Goal: Task Accomplishment & Management: Complete application form

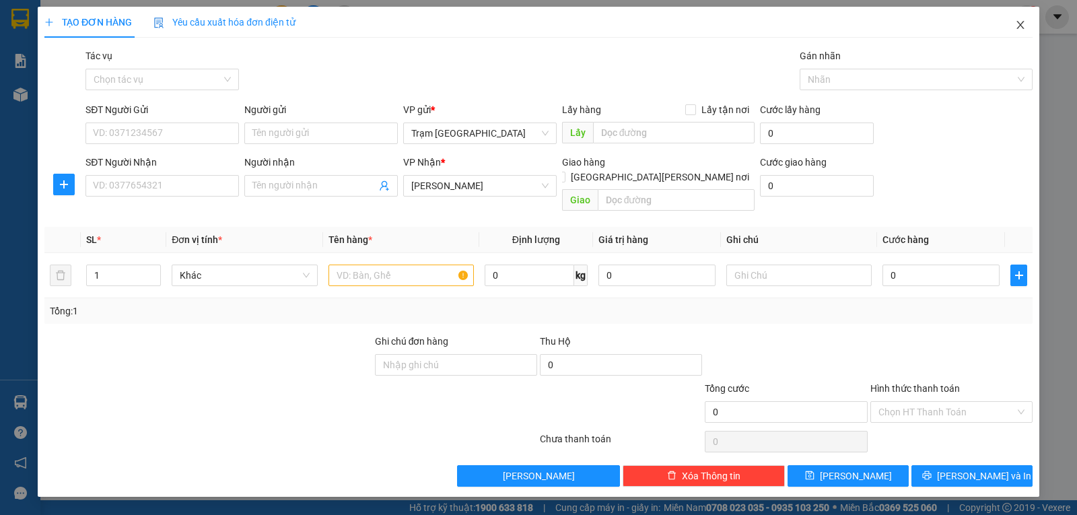
click at [1025, 22] on icon "close" at bounding box center [1020, 25] width 11 height 11
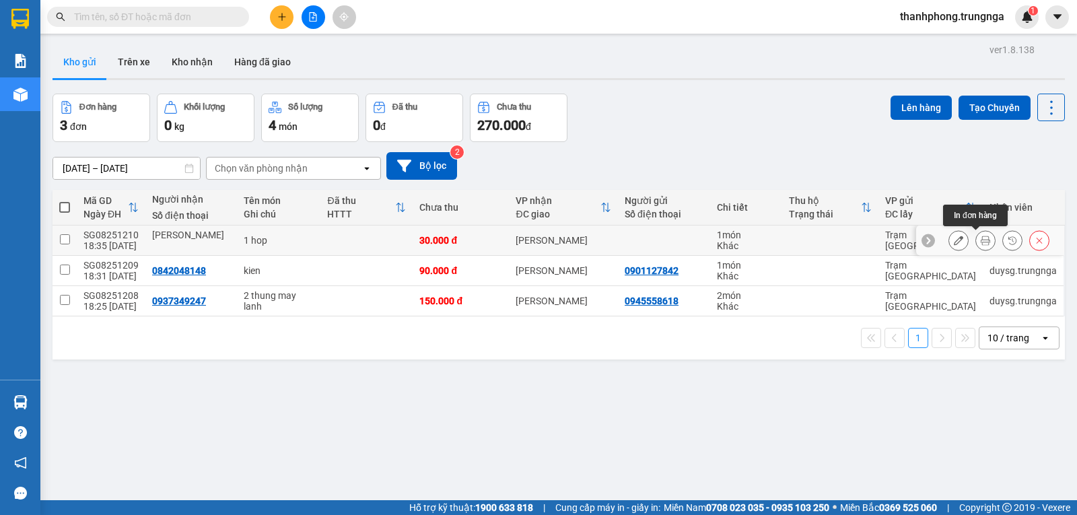
click at [979, 236] on button at bounding box center [985, 241] width 19 height 24
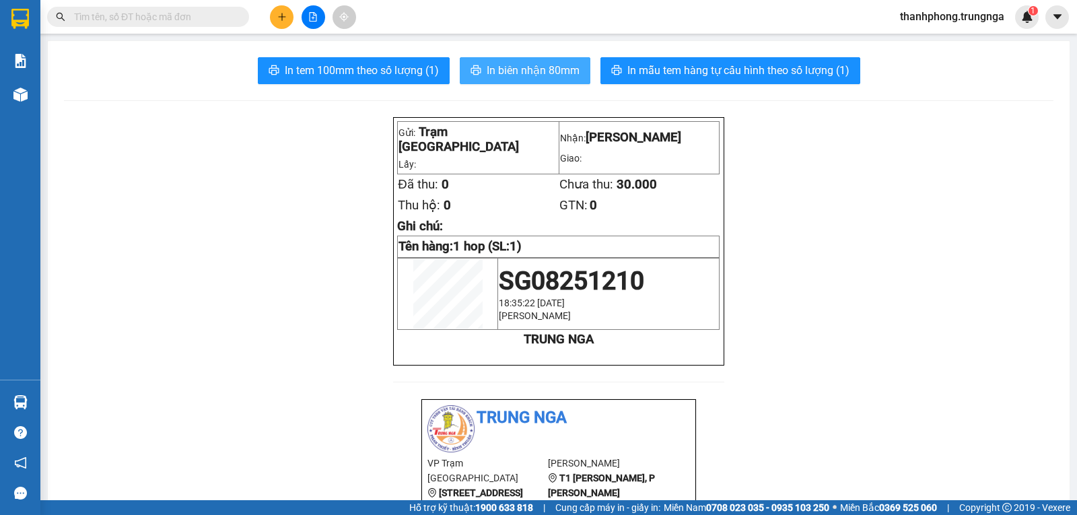
click at [487, 71] on span "In biên nhận 80mm" at bounding box center [533, 70] width 93 height 17
click at [283, 14] on icon "plus" at bounding box center [281, 16] width 9 height 9
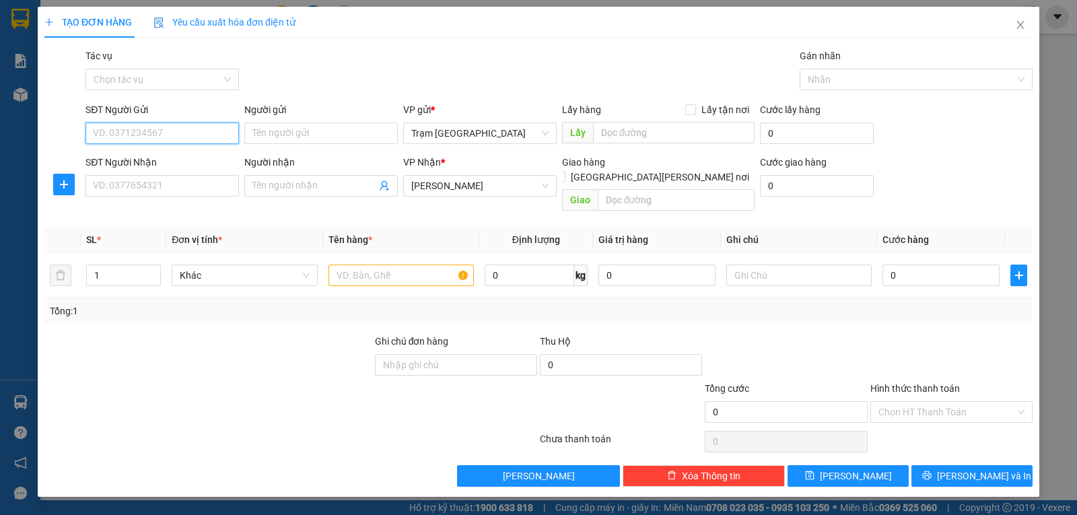
click at [162, 139] on input "SĐT Người Gửi" at bounding box center [161, 133] width 153 height 22
type input "09123941114"
click at [174, 190] on input "SĐT Người Nhận" at bounding box center [161, 186] width 153 height 22
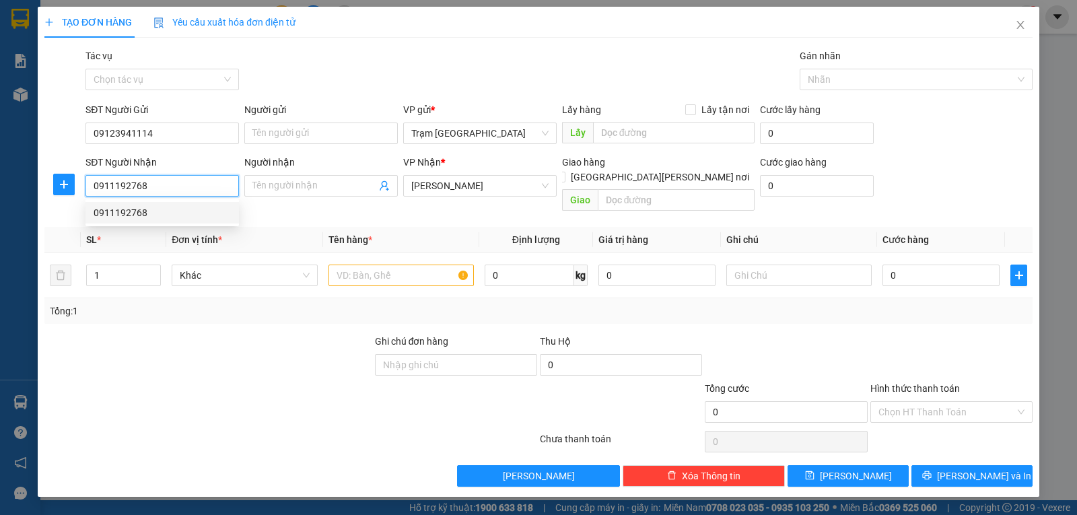
type input "0911192768"
type input "40.000"
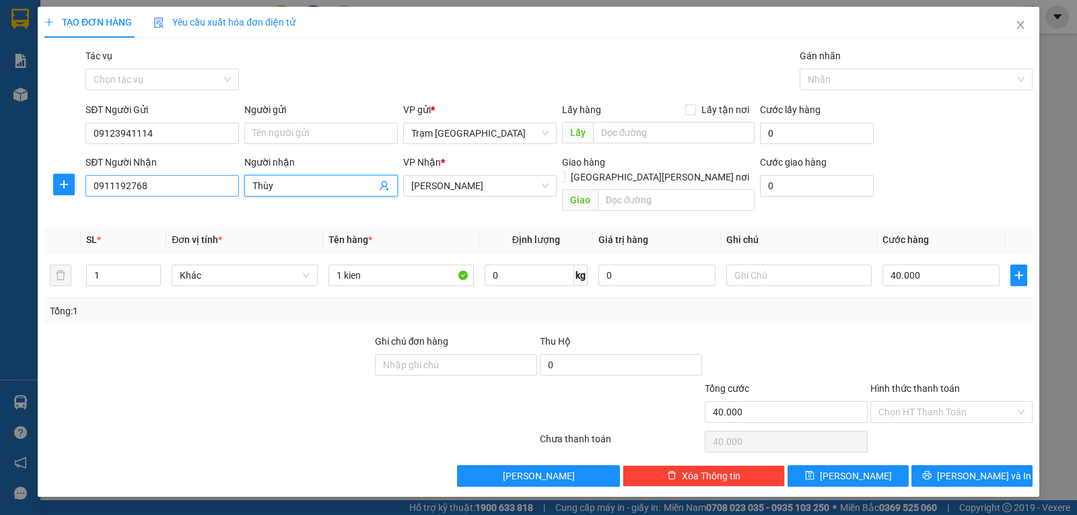
type input "Thùy"
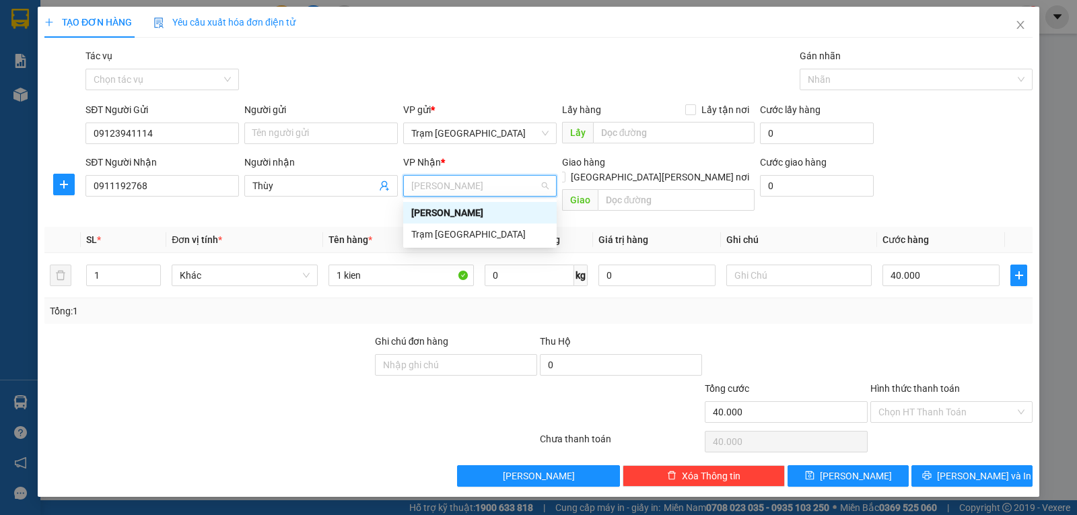
click at [433, 213] on div "[PERSON_NAME]" at bounding box center [479, 212] width 137 height 15
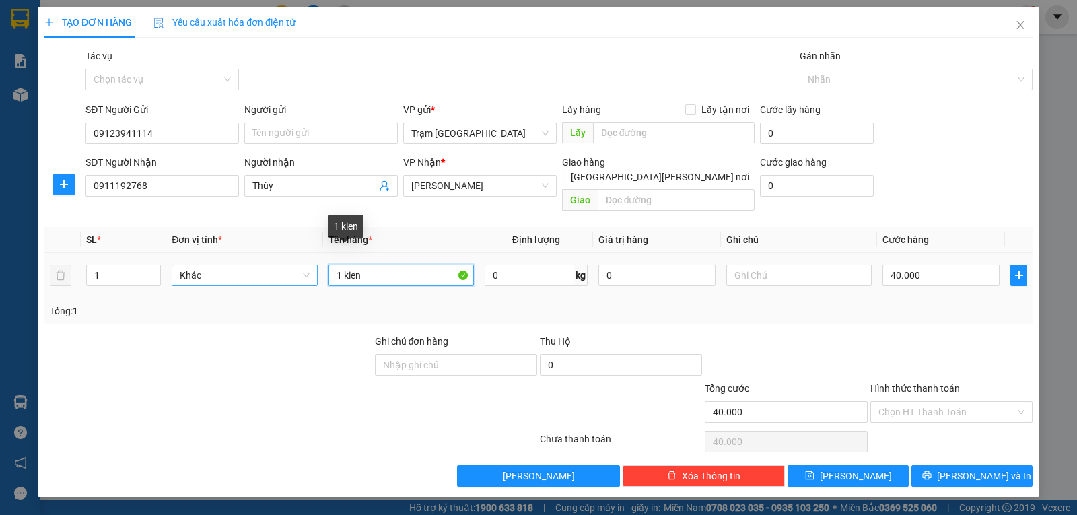
drag, startPoint x: 376, startPoint y: 262, endPoint x: 261, endPoint y: 260, distance: 114.4
click at [262, 261] on tr "1 Khác 1 kien 0 kg 0 40.000" at bounding box center [538, 275] width 988 height 45
type input "hộp"
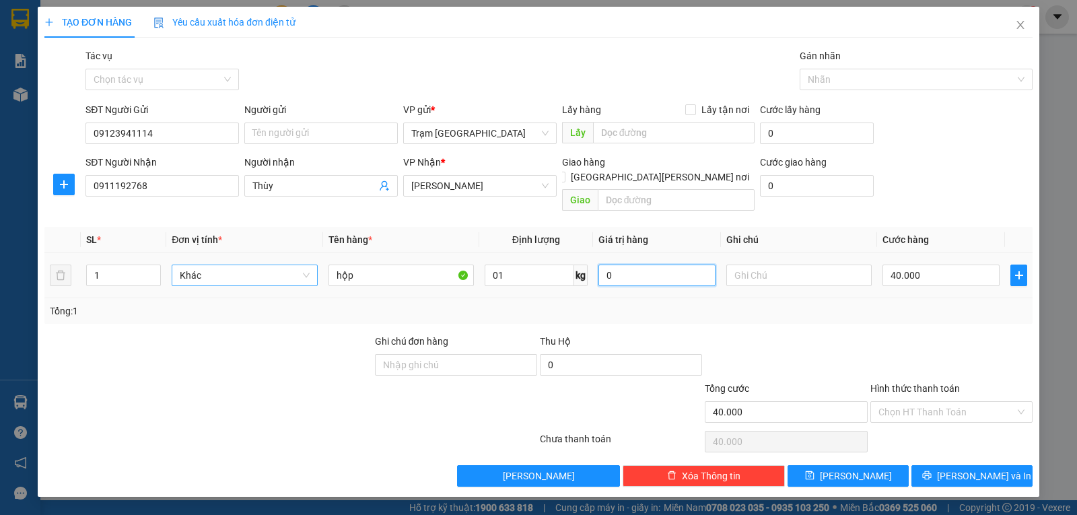
type input "1"
type input "3"
type input "00.003"
type input "30"
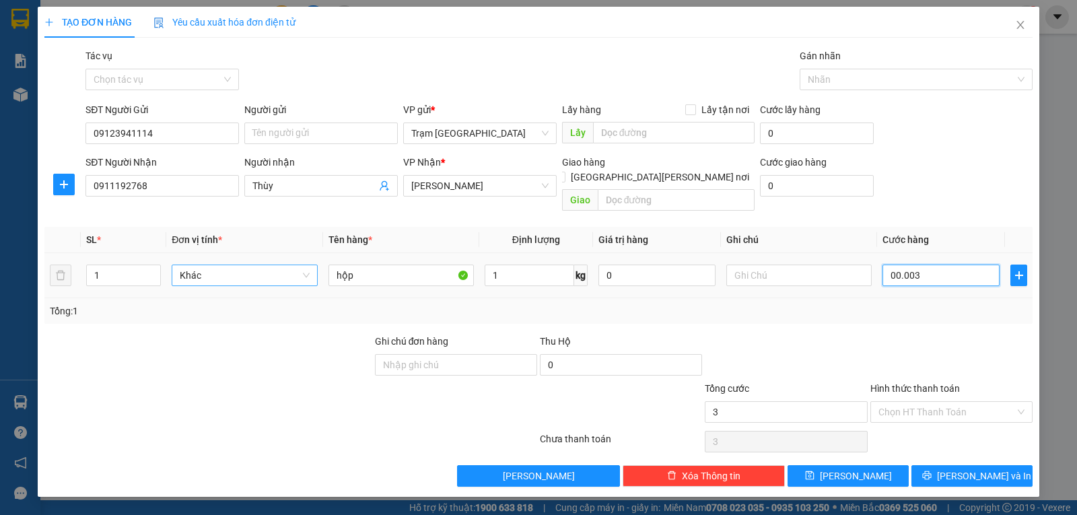
type input "30"
type input "00.000.030"
type input "30.000"
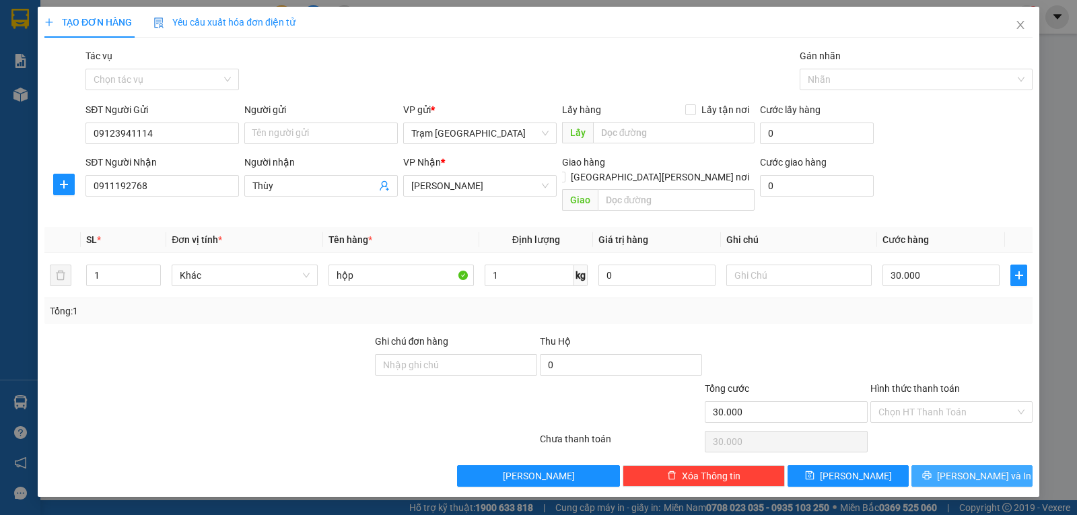
click at [966, 468] on span "[PERSON_NAME] và In" at bounding box center [984, 475] width 94 height 15
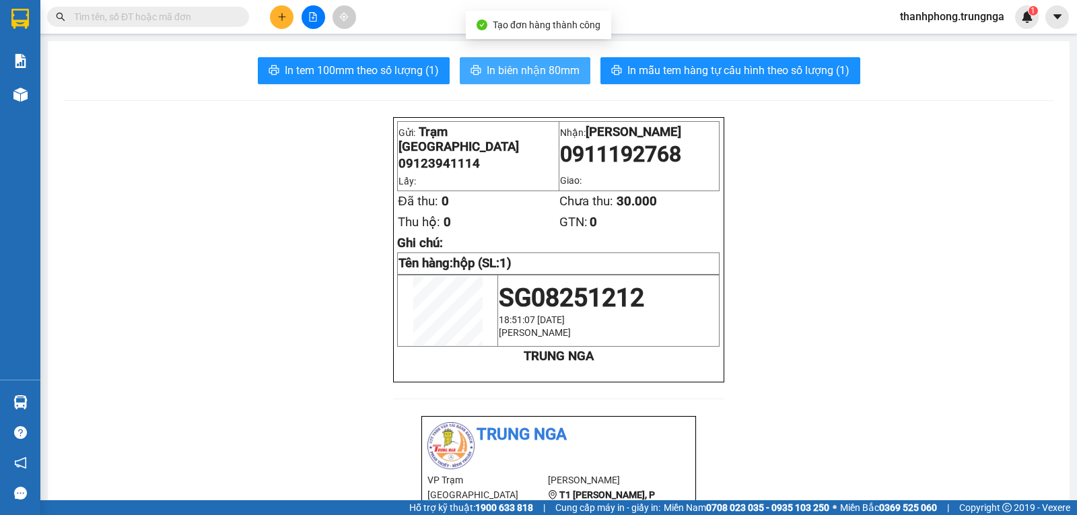
click at [515, 67] on span "In biên nhận 80mm" at bounding box center [533, 70] width 93 height 17
